Goal: Task Accomplishment & Management: Manage account settings

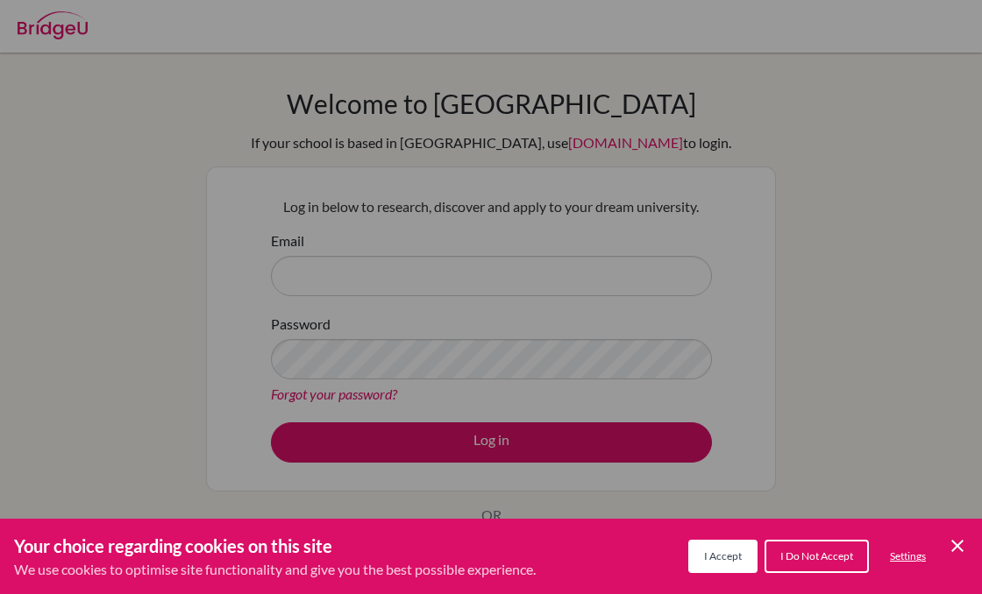
click at [698, 547] on button "I Accept" at bounding box center [722, 556] width 69 height 33
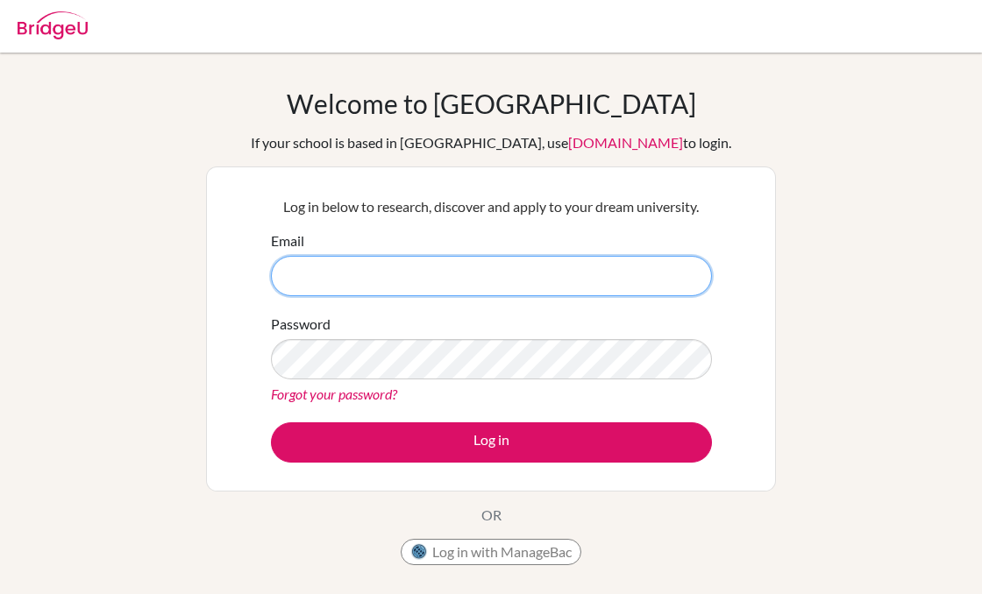
click at [608, 270] on input "Email" at bounding box center [491, 276] width 441 height 40
type input "[EMAIL_ADDRESS][DOMAIN_NAME]"
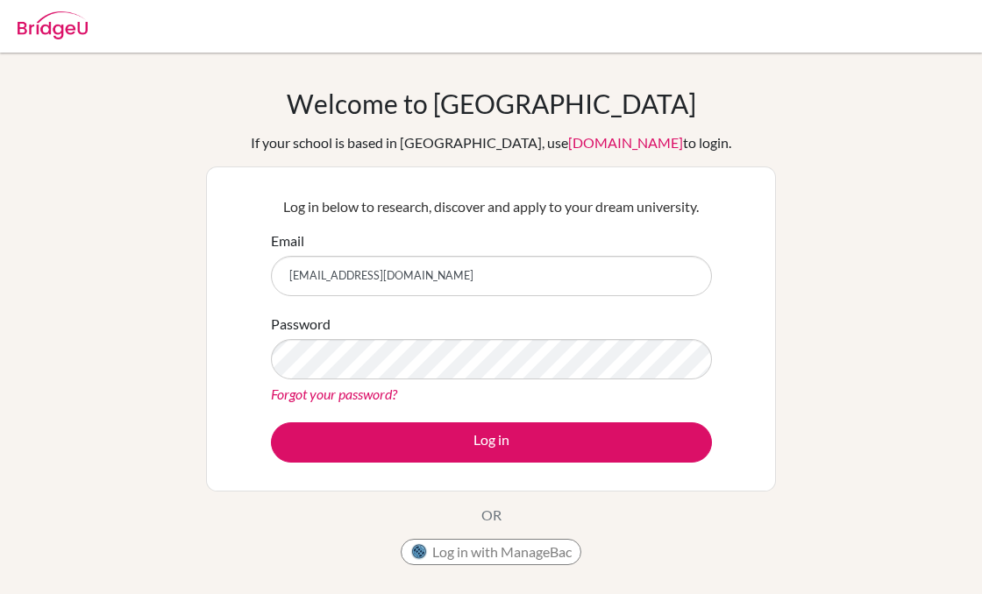
click at [271, 423] on button "Log in" at bounding box center [491, 443] width 441 height 40
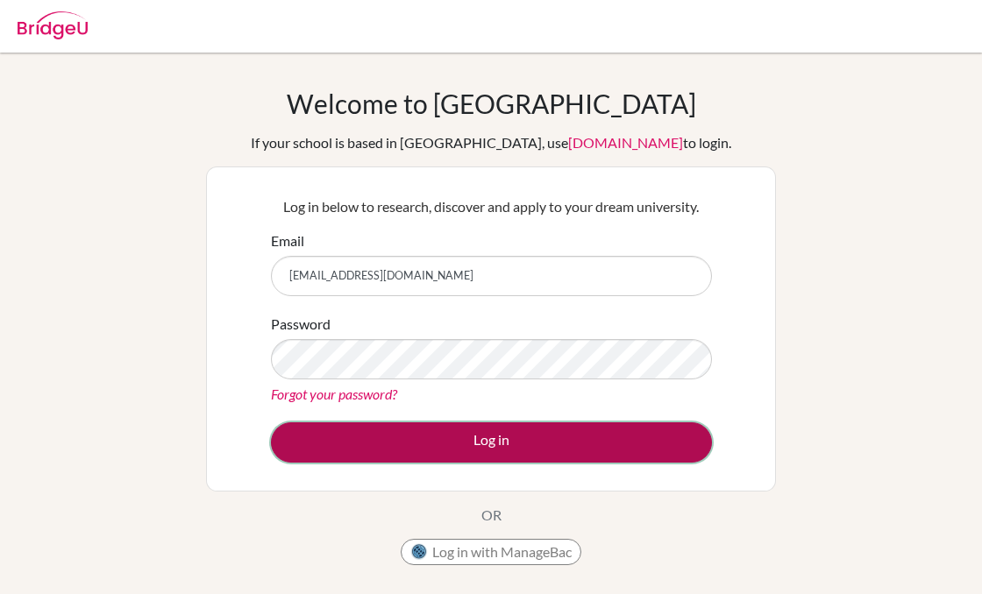
click at [507, 434] on button "Log in" at bounding box center [491, 443] width 441 height 40
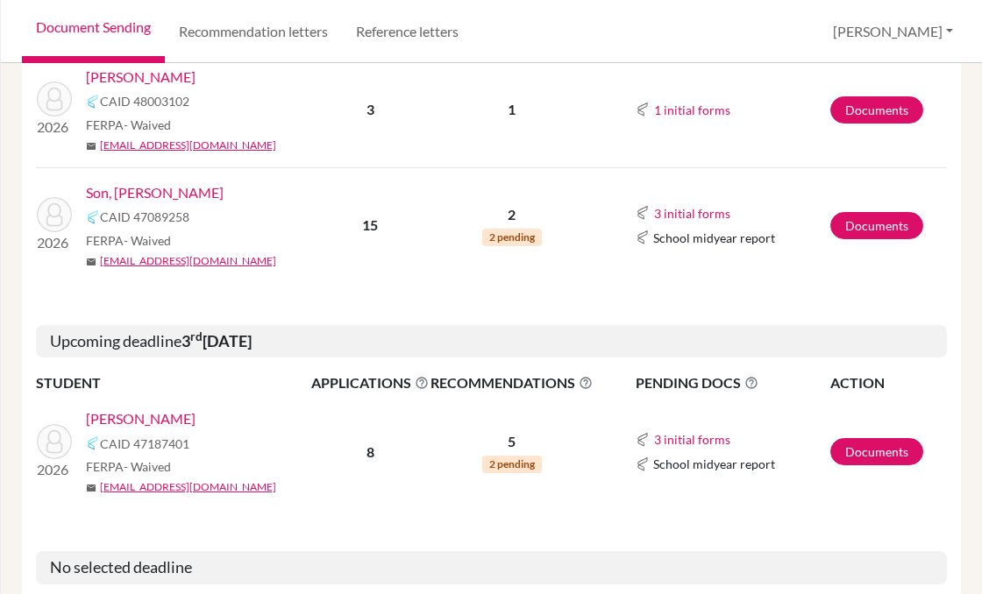
scroll to position [461, 0]
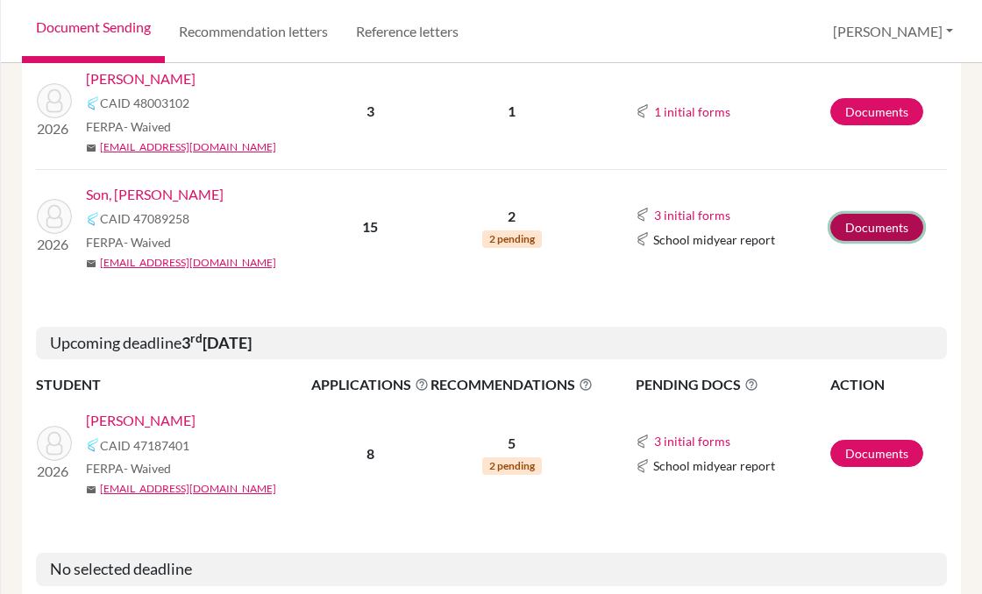
click at [899, 232] on link "Documents" at bounding box center [876, 227] width 93 height 27
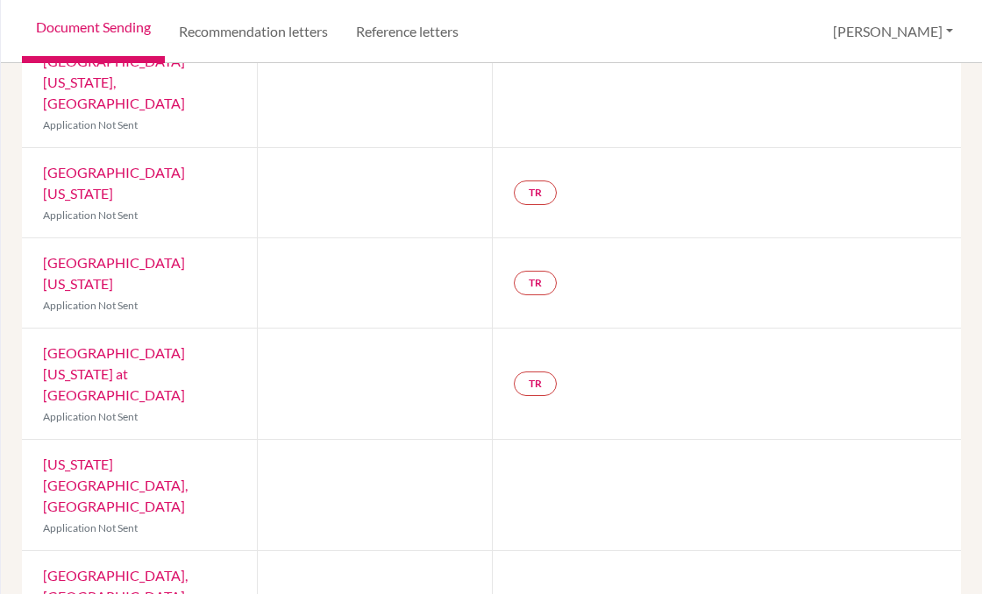
scroll to position [707, 0]
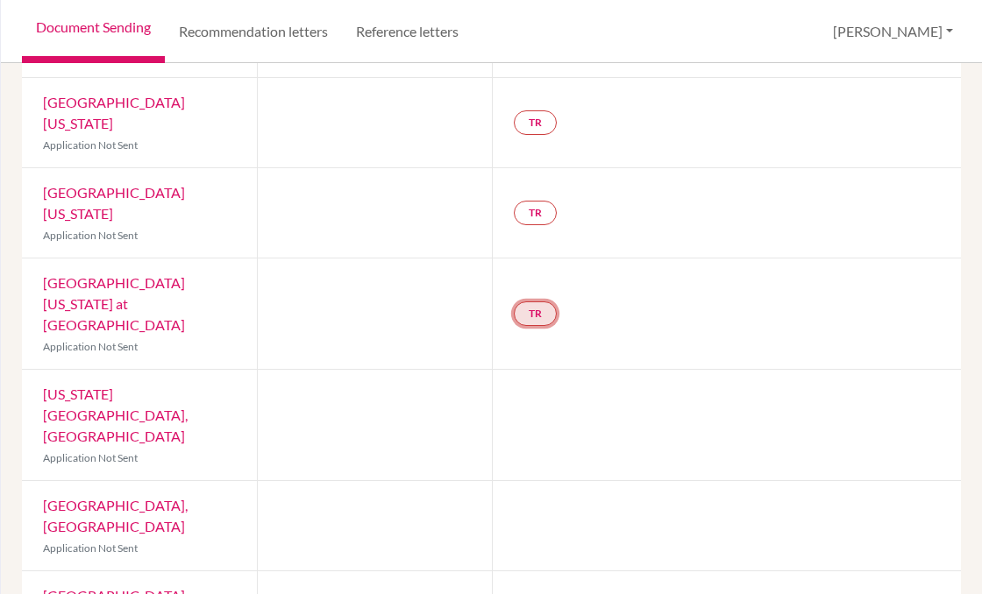
click at [544, 302] on link "TR" at bounding box center [535, 314] width 43 height 25
click at [530, 222] on h3 "Teacher recommendation" at bounding box center [534, 238] width 174 height 32
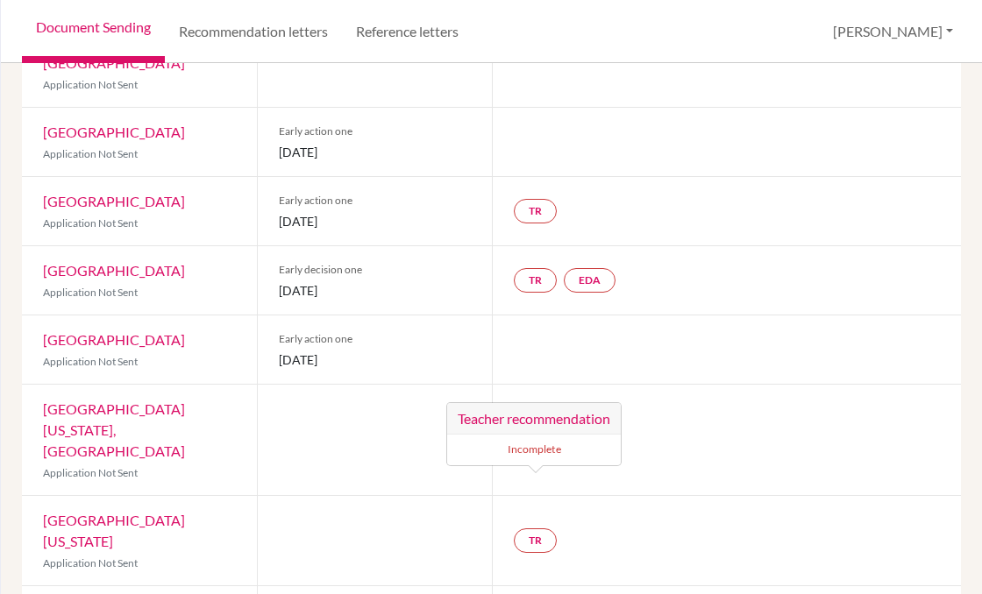
scroll to position [0, 0]
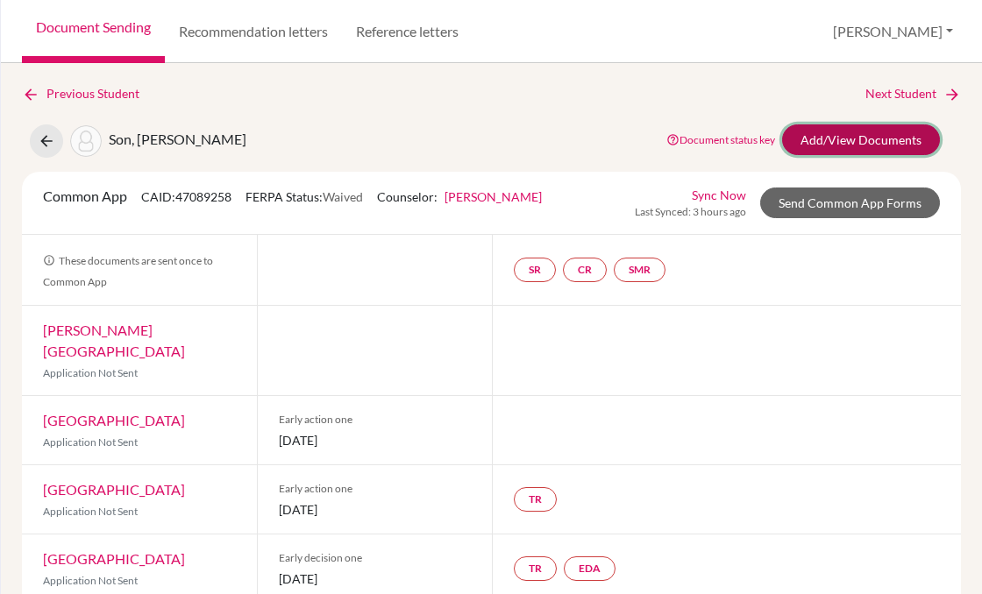
click at [861, 143] on link "Add/View Documents" at bounding box center [861, 139] width 158 height 31
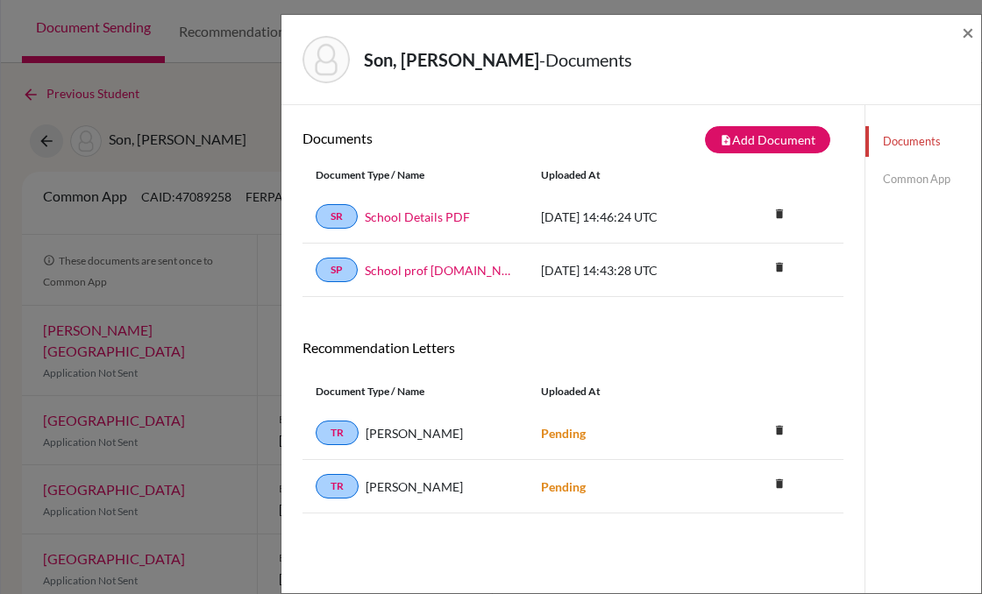
scroll to position [2, 0]
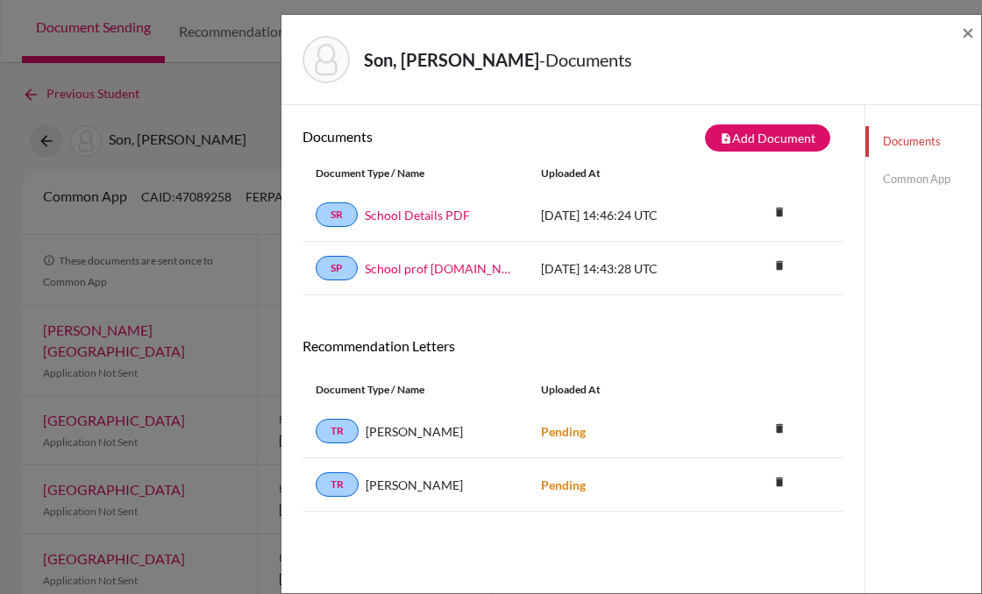
click at [935, 187] on link "Common App" at bounding box center [923, 179] width 116 height 31
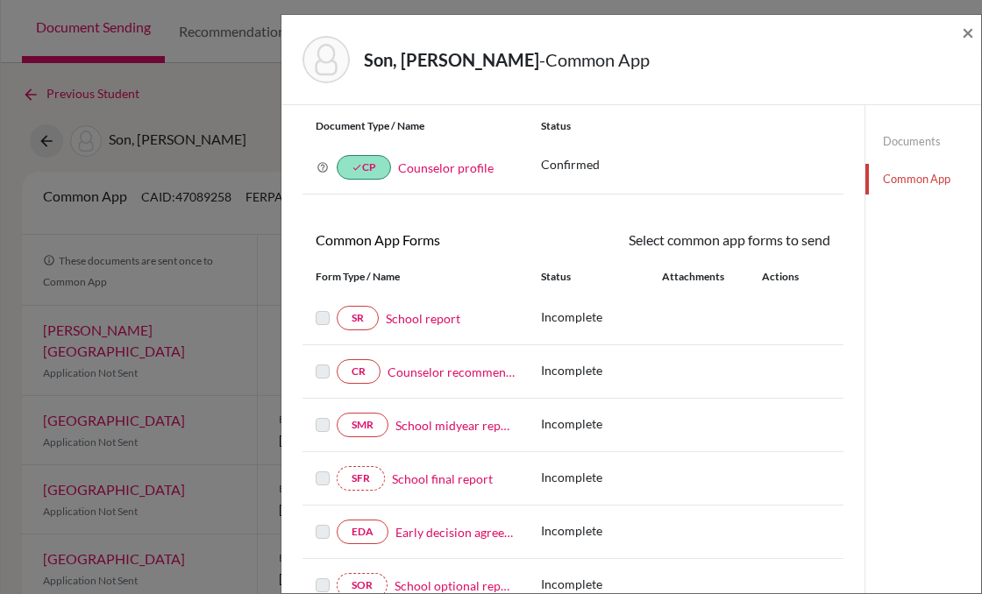
scroll to position [57, 0]
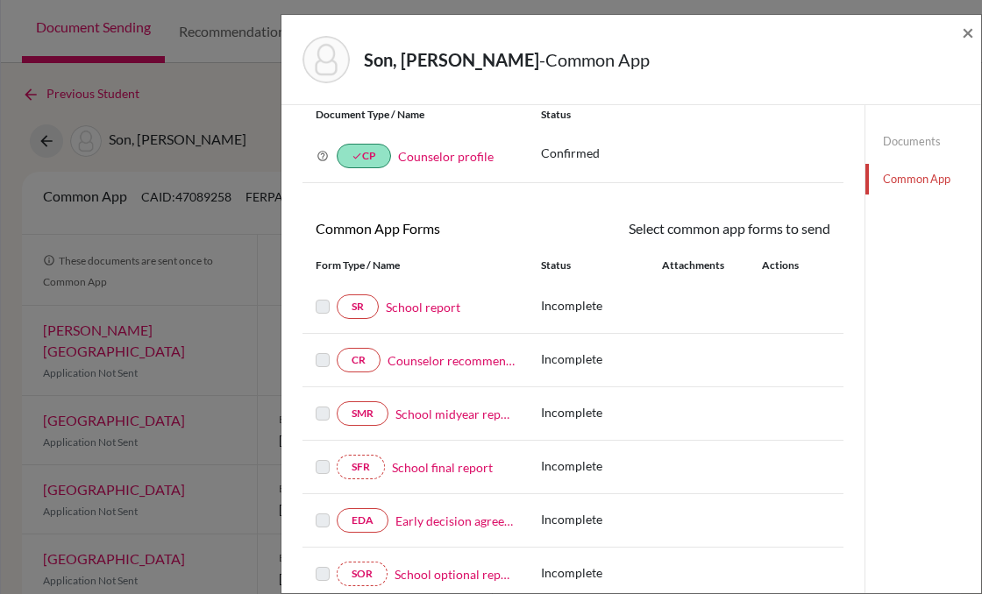
click at [410, 358] on link "Counselor recommendation" at bounding box center [450, 361] width 127 height 18
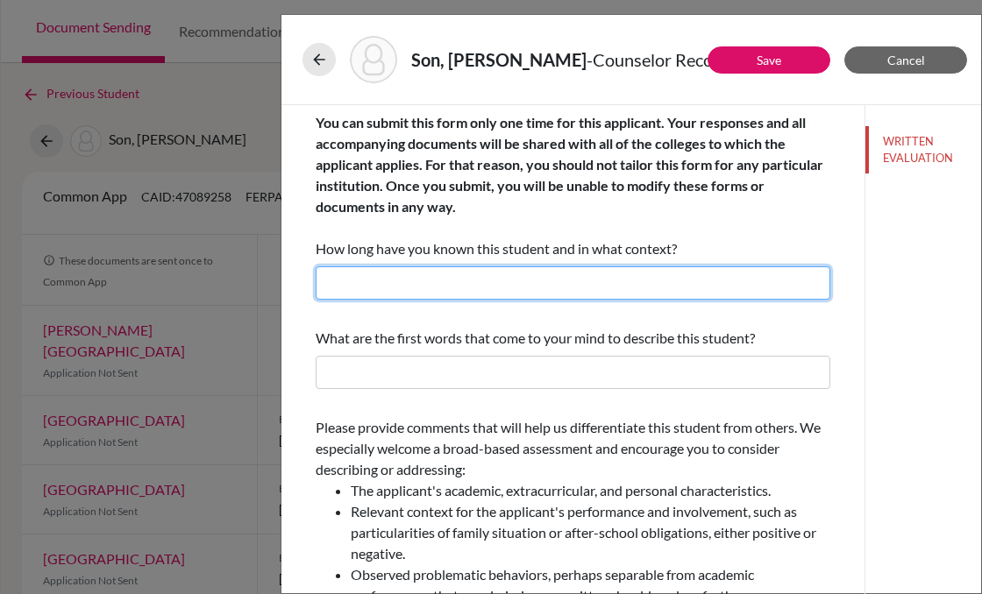
click at [514, 279] on input "text" at bounding box center [573, 283] width 515 height 33
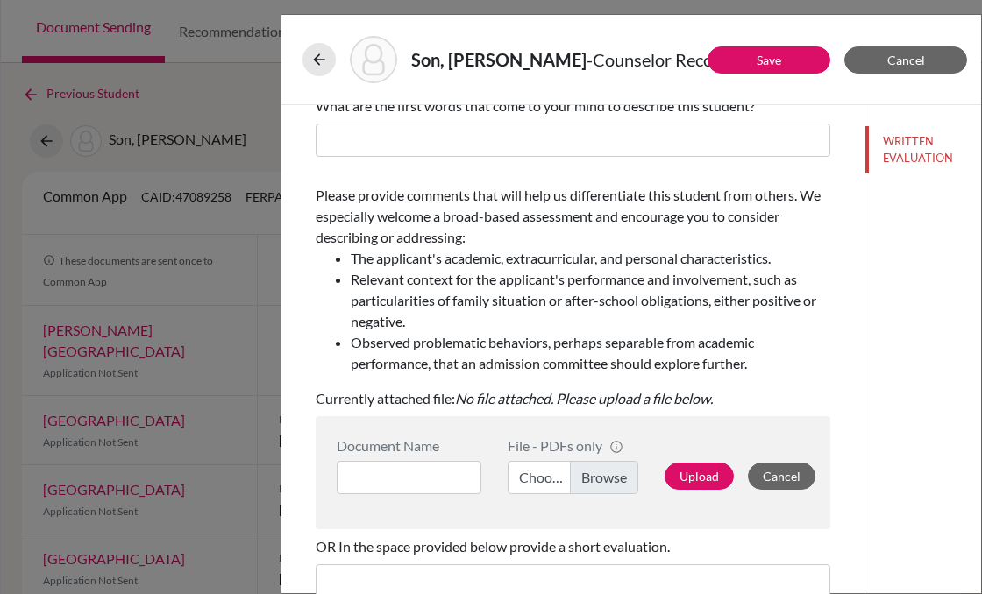
scroll to position [402, 0]
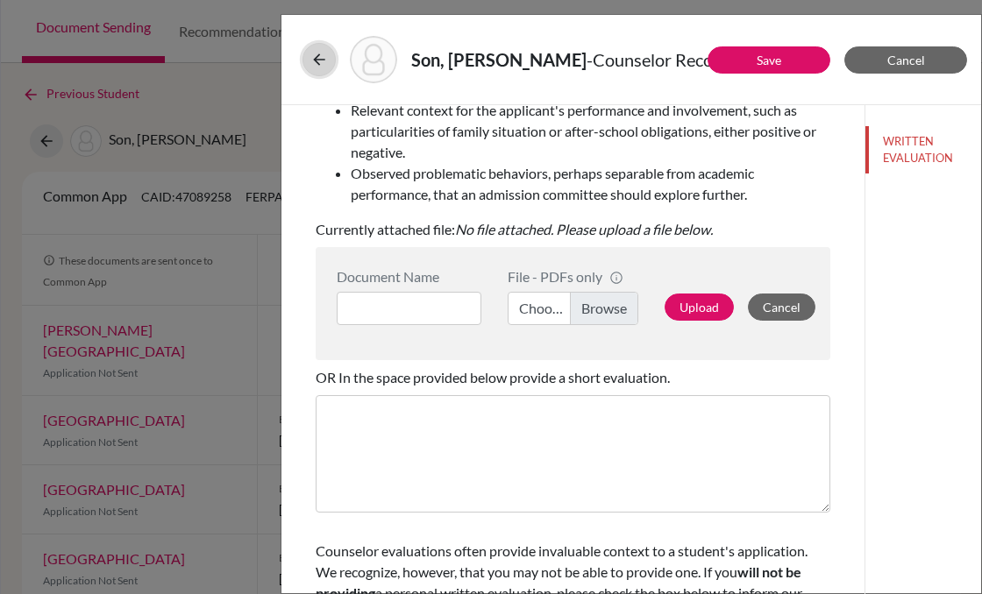
click at [314, 61] on icon at bounding box center [319, 60] width 18 height 18
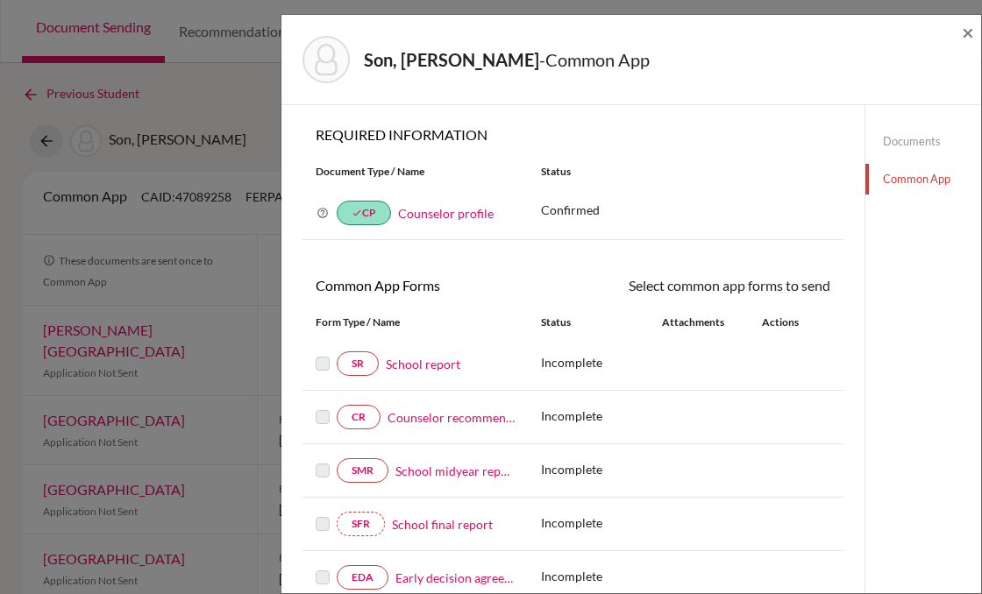
click at [972, 131] on link "Documents" at bounding box center [923, 141] width 116 height 31
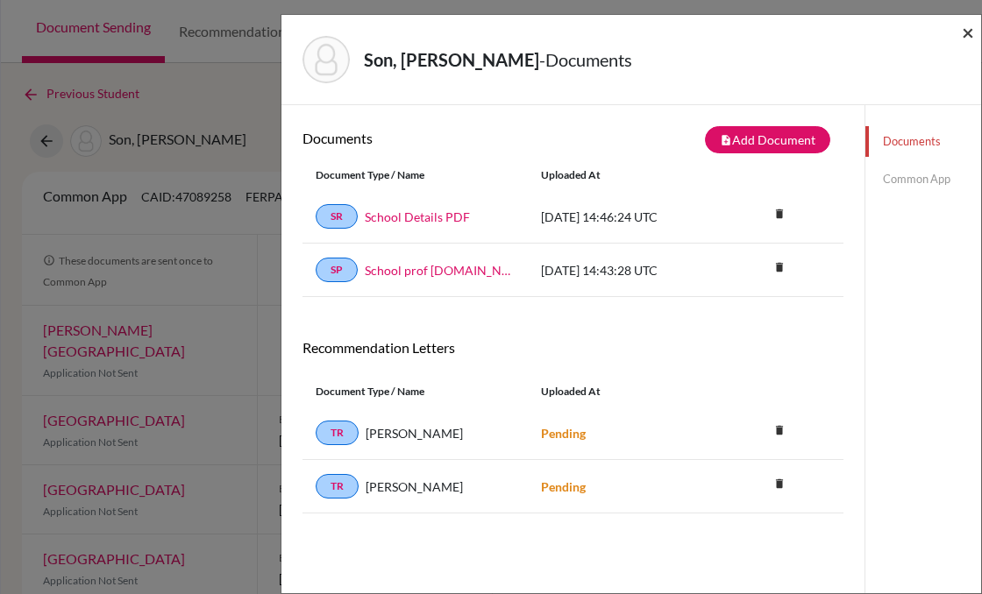
click at [973, 108] on div "Documents Common App" at bounding box center [923, 160] width 116 height 110
click at [975, 118] on div "Documents Common App" at bounding box center [923, 160] width 116 height 110
click at [968, 117] on div "Documents Common App" at bounding box center [923, 160] width 116 height 110
click at [967, 124] on div "Documents Common App" at bounding box center [923, 160] width 116 height 110
click at [966, 110] on div "Documents Common App" at bounding box center [923, 160] width 116 height 110
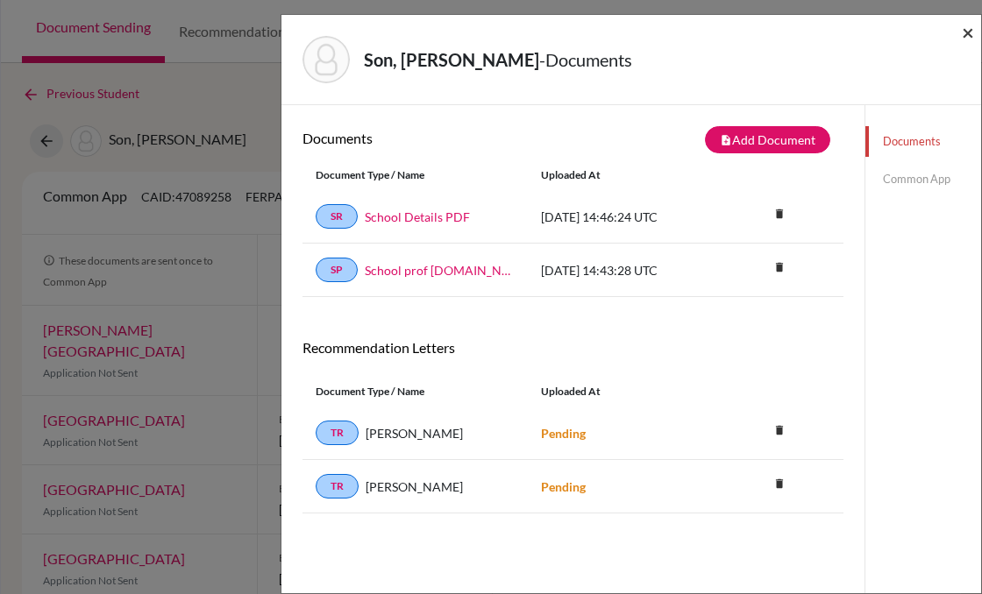
click at [964, 40] on span "×" at bounding box center [968, 31] width 12 height 25
